Goal: Information Seeking & Learning: Learn about a topic

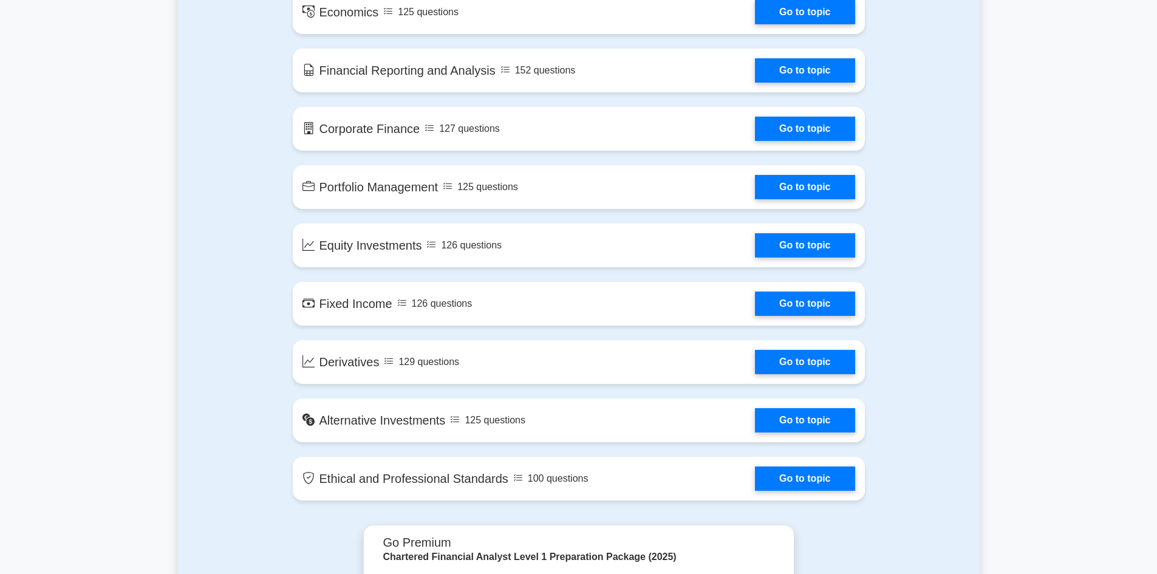
scroll to position [790, 0]
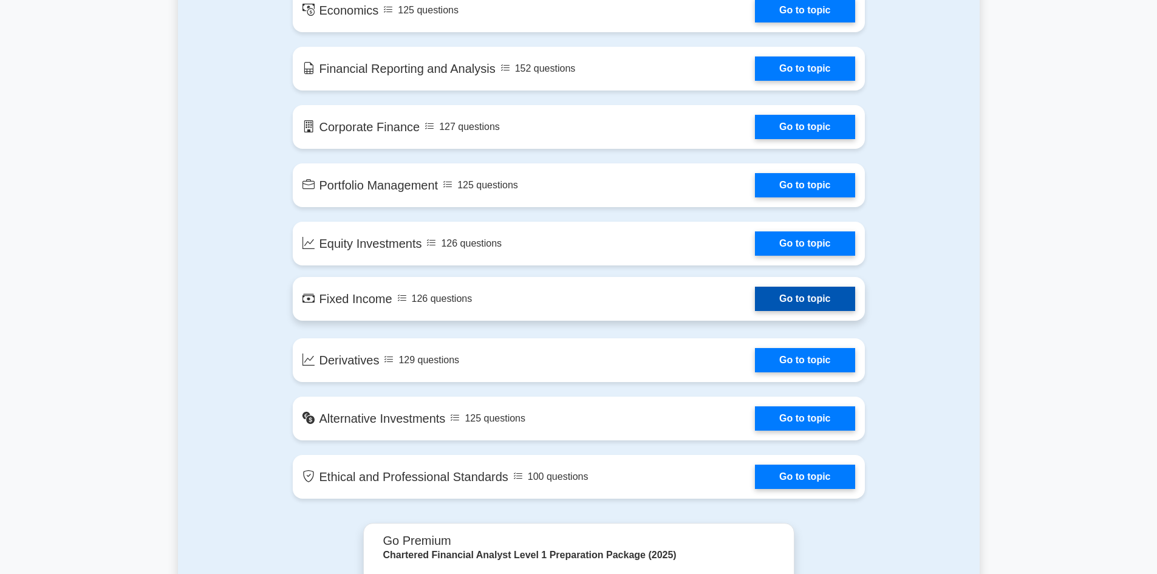
click at [820, 295] on link "Go to topic" at bounding box center [805, 299] width 100 height 24
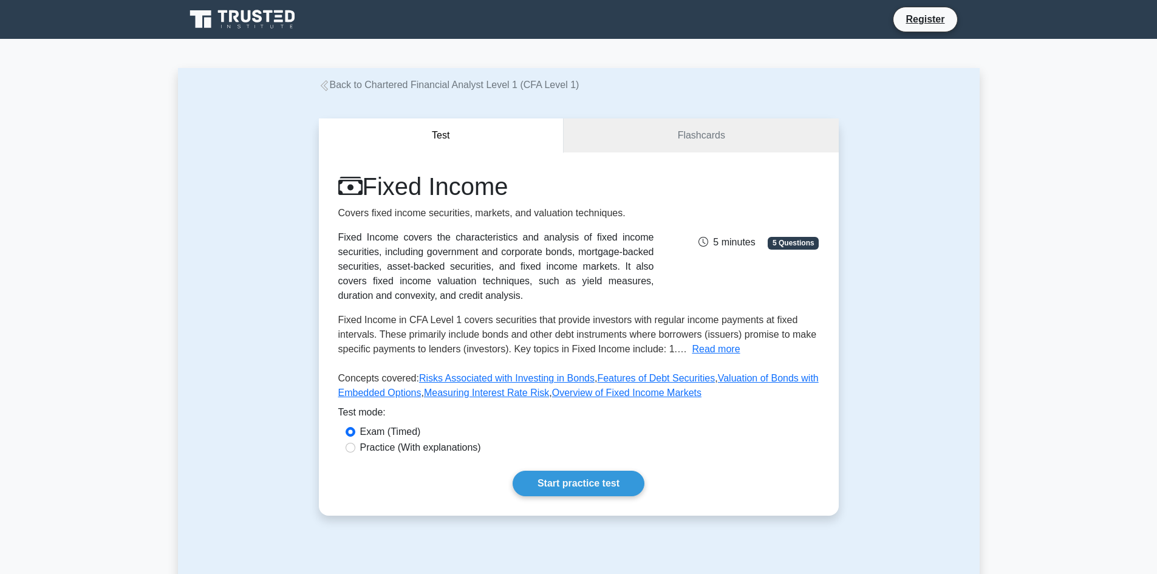
drag, startPoint x: 595, startPoint y: 279, endPoint x: 635, endPoint y: 279, distance: 39.5
click at [635, 279] on div "Fixed Income covers the characteristics and analysis of fixed income securities…" at bounding box center [496, 266] width 316 height 73
copy div "convexity,"
click at [706, 350] on button "Read more" at bounding box center [716, 349] width 48 height 15
